Goal: Task Accomplishment & Management: Use online tool/utility

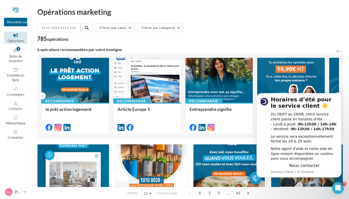
click at [198, 32] on div "Filtrer par canal Filtrer par catégorie" at bounding box center [190, 29] width 306 height 11
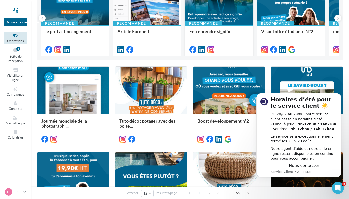
scroll to position [78, 0]
click at [340, 95] on icon "Dismiss notification" at bounding box center [340, 94] width 3 height 3
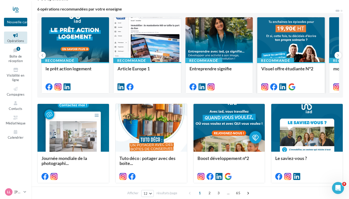
scroll to position [40, 0]
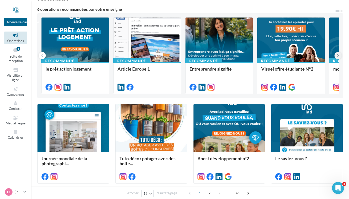
click at [339, 56] on icon at bounding box center [338, 55] width 2 height 5
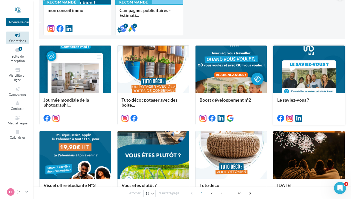
scroll to position [109, 0]
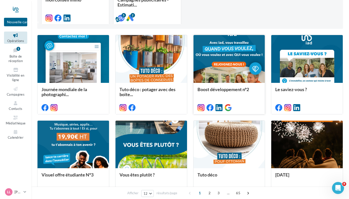
click at [231, 53] on div at bounding box center [230, 59] width 72 height 48
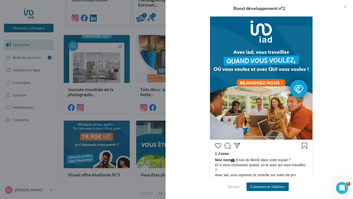
scroll to position [89, 0]
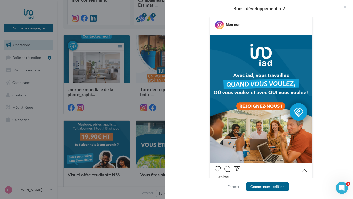
drag, startPoint x: 247, startPoint y: 106, endPoint x: -7, endPoint y: 108, distance: 253.6
click at [344, 7] on button "button" at bounding box center [343, 7] width 20 height 15
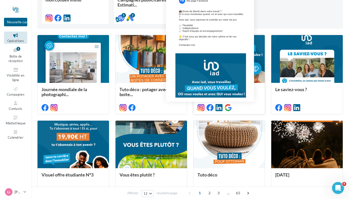
click at [210, 107] on icon at bounding box center [210, 107] width 7 height 7
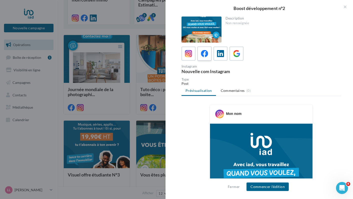
click at [205, 57] on icon at bounding box center [204, 53] width 7 height 7
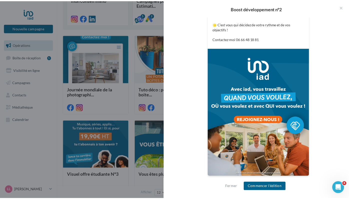
scroll to position [142, 0]
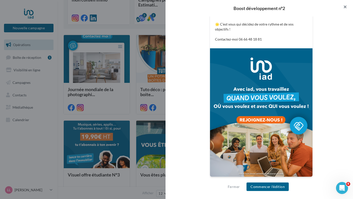
click at [346, 9] on button "button" at bounding box center [343, 7] width 20 height 15
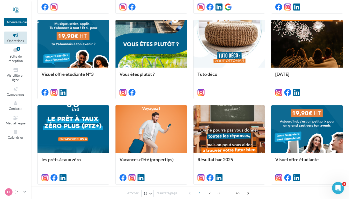
scroll to position [211, 0]
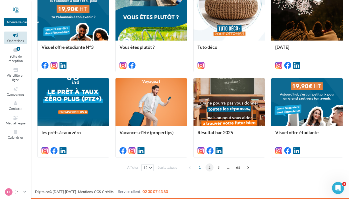
click at [208, 169] on span "2" at bounding box center [210, 167] width 8 height 8
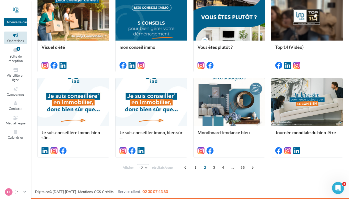
scroll to position [237, 0]
click at [214, 169] on span "3" at bounding box center [214, 167] width 8 height 8
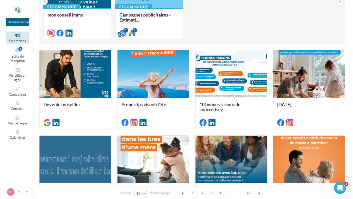
scroll to position [92, 0]
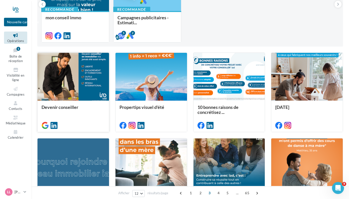
click at [90, 89] on div at bounding box center [74, 77] width 72 height 48
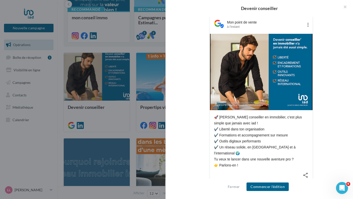
scroll to position [80, 0]
drag, startPoint x: 240, startPoint y: 159, endPoint x: 213, endPoint y: 116, distance: 51.1
click at [214, 116] on div "🚀 Devenir conseiller en immobilier, c’est plus simple que jamais avec iad ! ✔️ …" at bounding box center [261, 141] width 95 height 54
copy div "🚀 Devenir conseiller en immobilier, c’est plus simple que jamais avec iad ! ✔️ …"
click at [276, 186] on button "Commencer l'édition" at bounding box center [268, 186] width 42 height 9
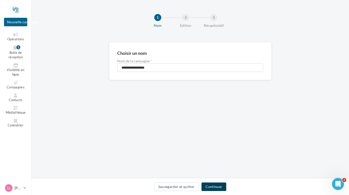
click at [217, 189] on button "Continuer" at bounding box center [214, 186] width 25 height 9
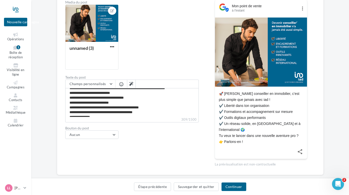
scroll to position [9, 0]
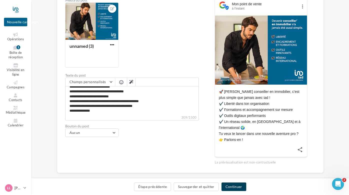
click at [239, 191] on button "Continuer" at bounding box center [234, 186] width 25 height 9
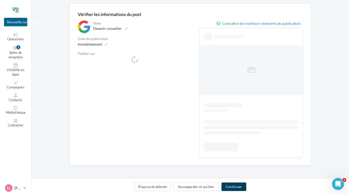
scroll to position [38, 0]
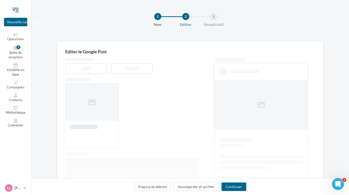
scroll to position [36, 0]
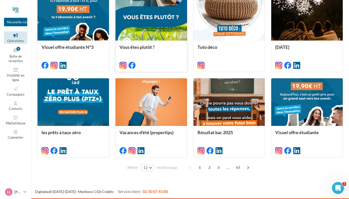
scroll to position [237, 0]
click at [217, 168] on span "3" at bounding box center [219, 167] width 8 height 8
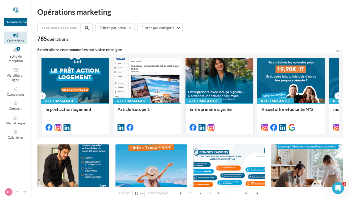
scroll to position [0, 0]
